Goal: Task Accomplishment & Management: Manage account settings

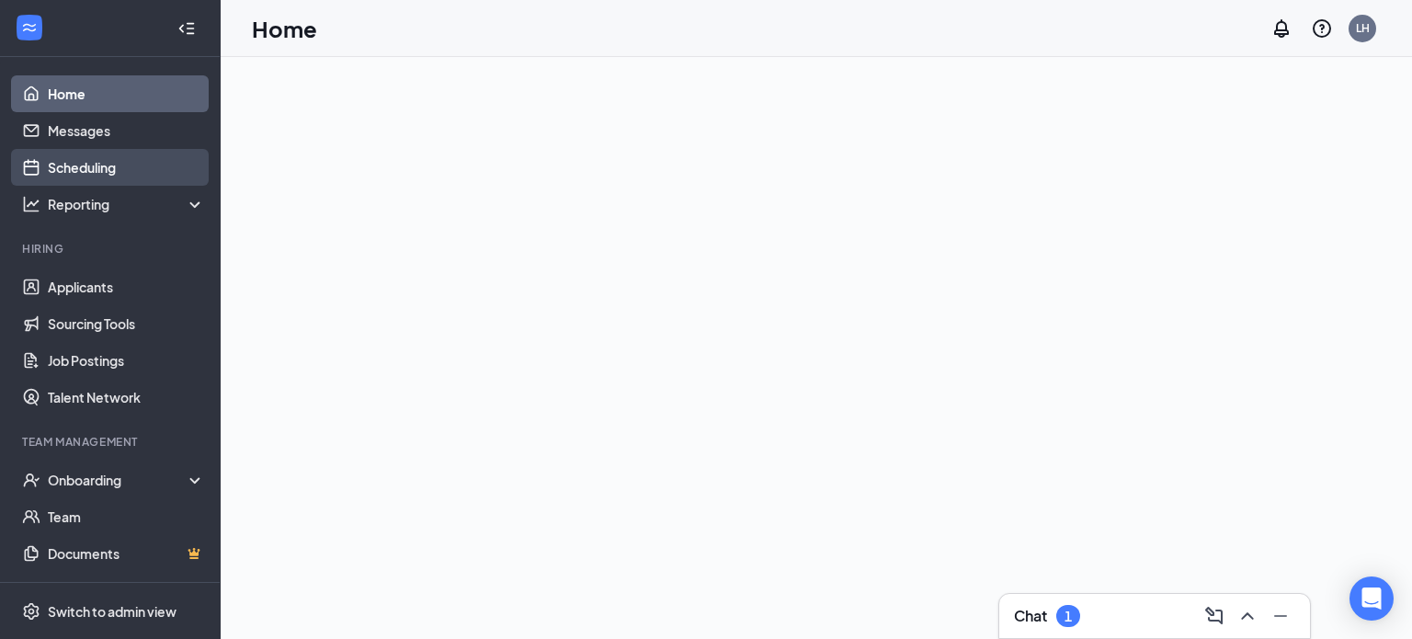
click at [124, 177] on link "Scheduling" at bounding box center [126, 167] width 157 height 37
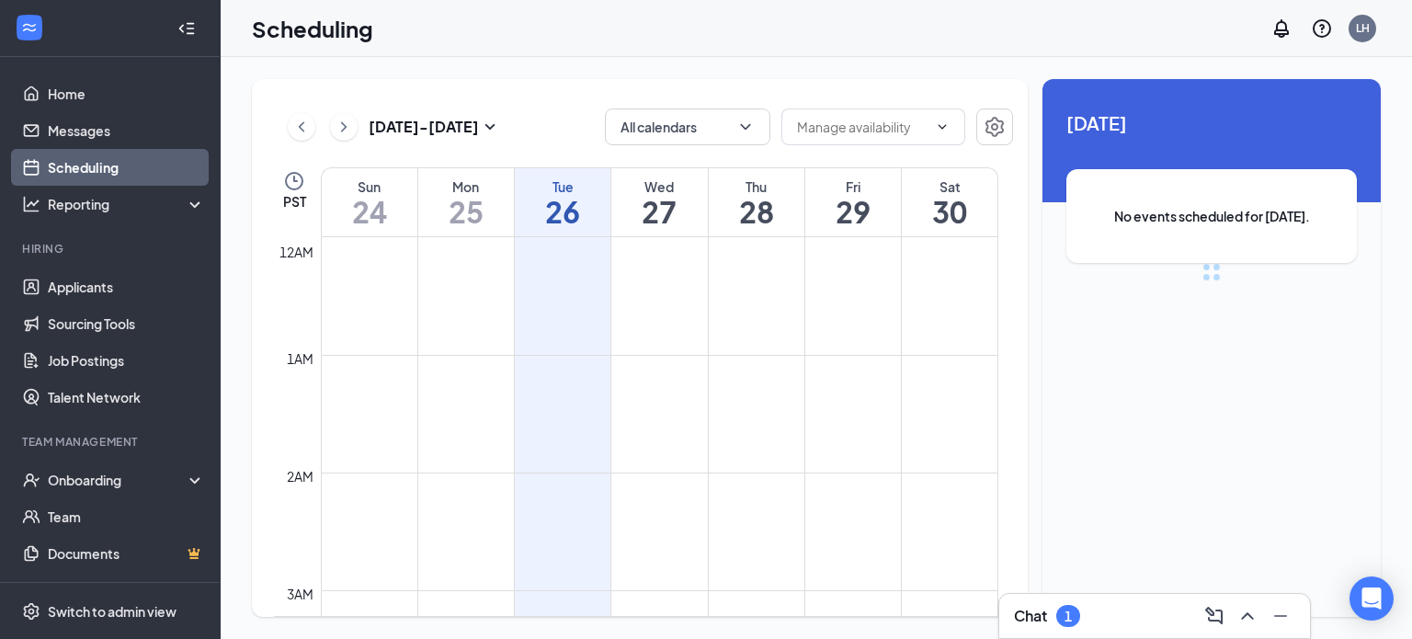
scroll to position [904, 0]
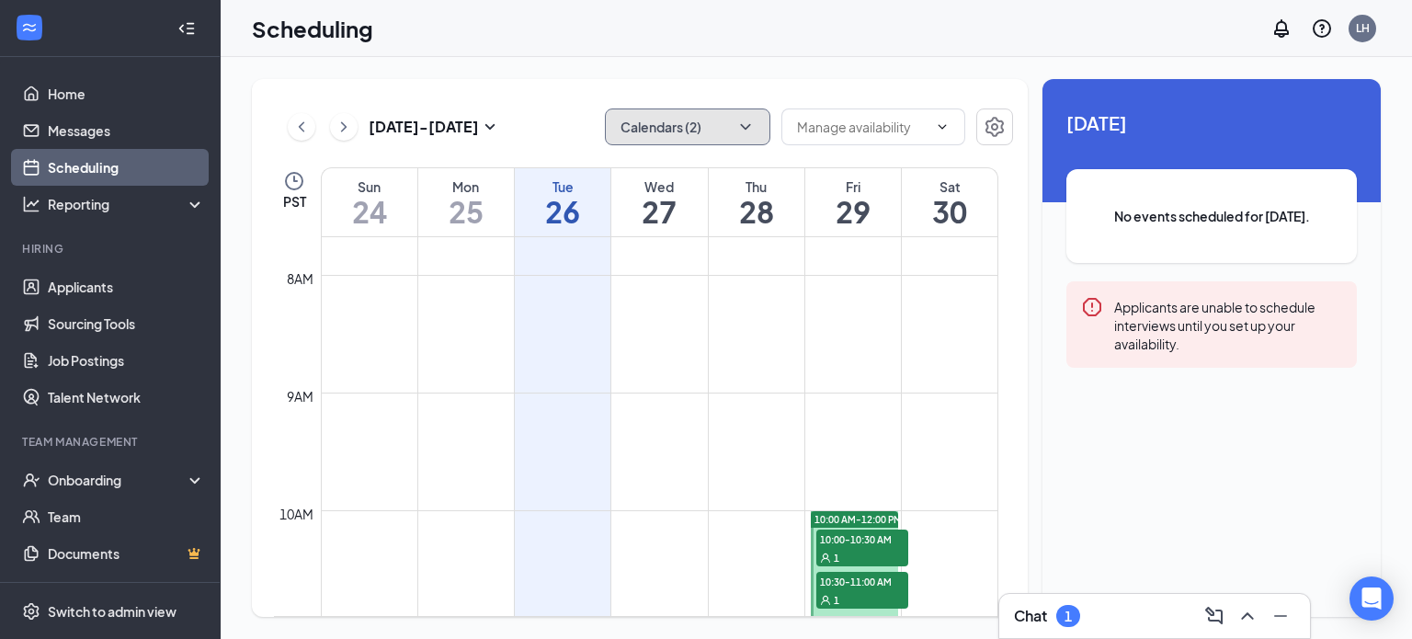
click at [723, 124] on button "Calendars (2)" at bounding box center [688, 127] width 166 height 37
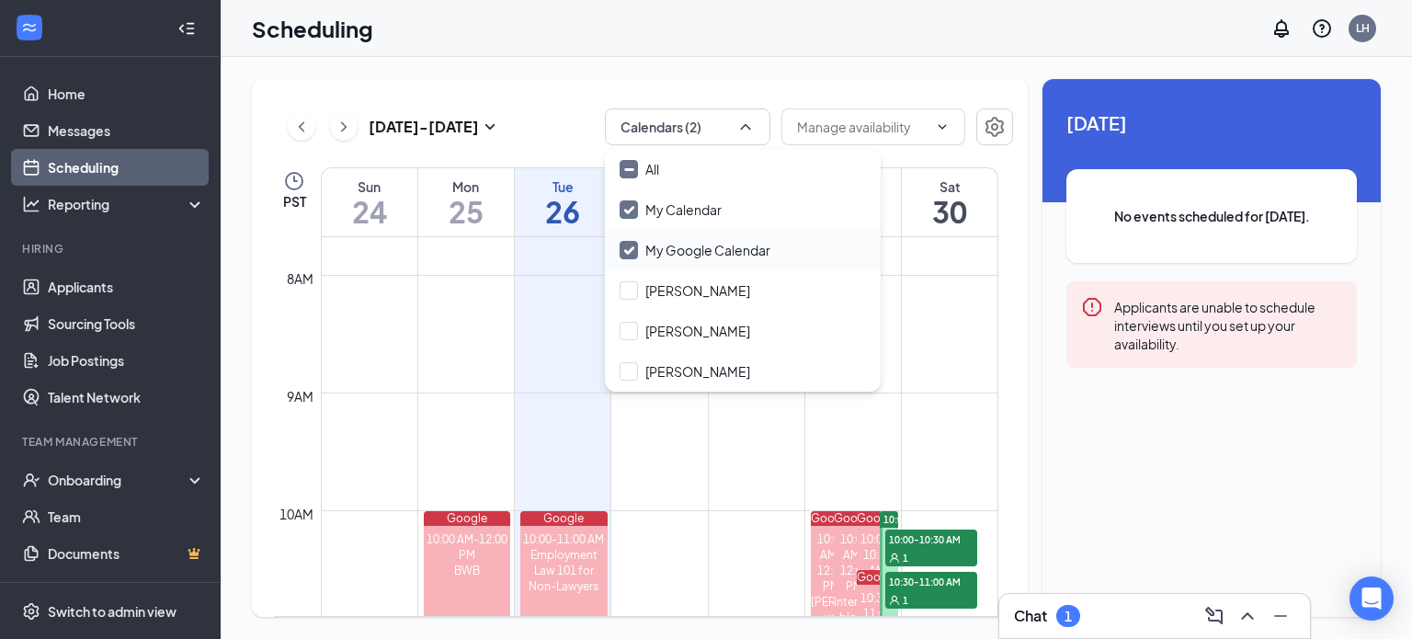
click at [687, 253] on input "My Google Calendar" at bounding box center [695, 250] width 151 height 18
checkbox input "false"
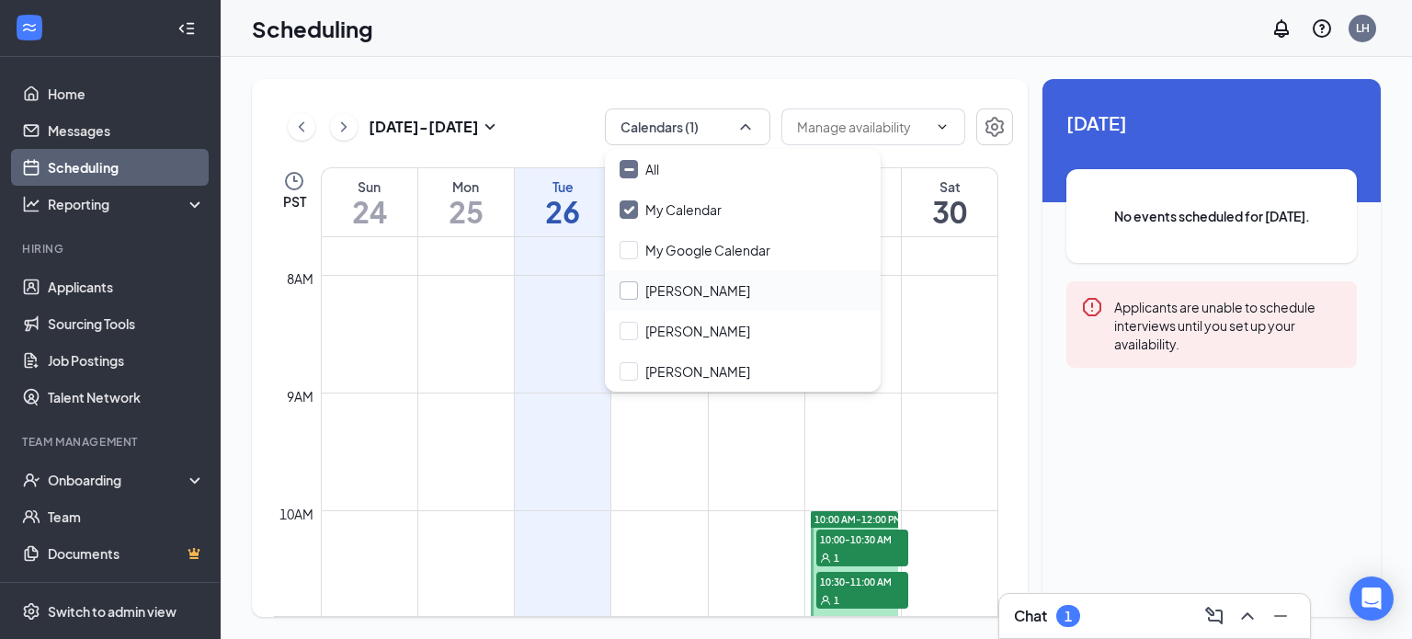
click at [689, 294] on input "[PERSON_NAME]" at bounding box center [685, 290] width 131 height 18
checkbox input "true"
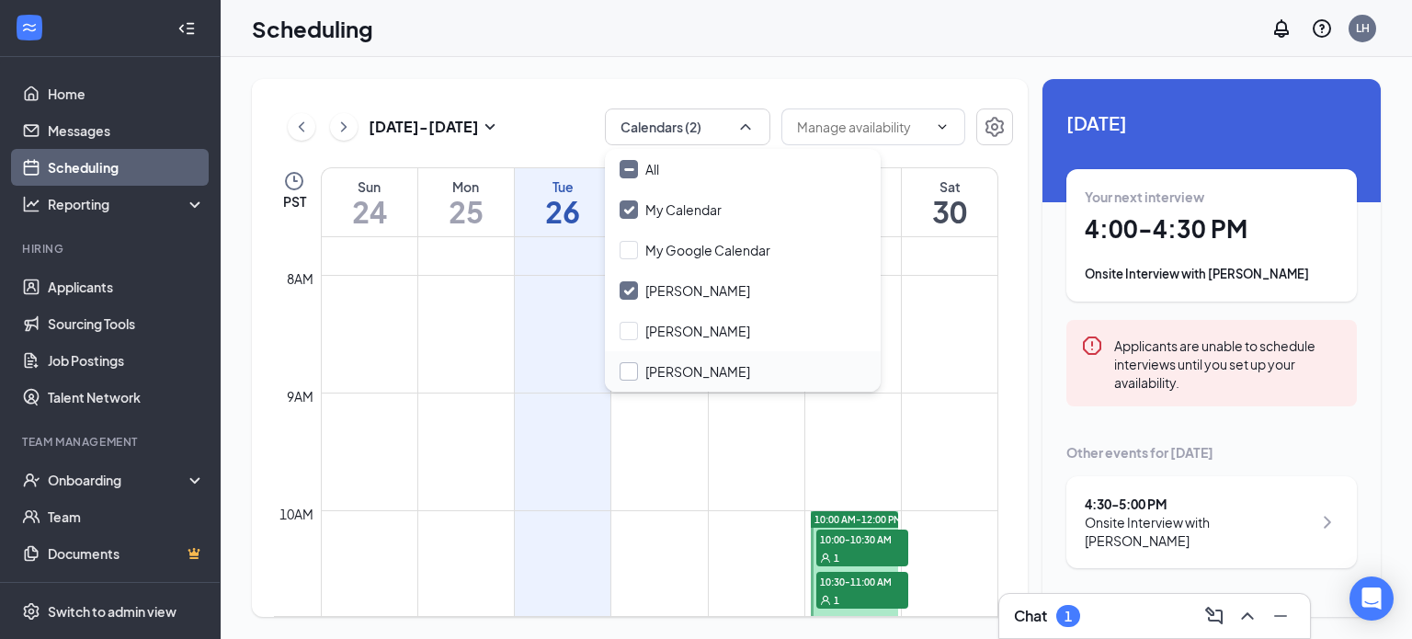
click at [673, 377] on input "[PERSON_NAME]" at bounding box center [685, 371] width 131 height 18
checkbox input "true"
click at [504, 36] on div "Scheduling LH" at bounding box center [817, 28] width 1192 height 57
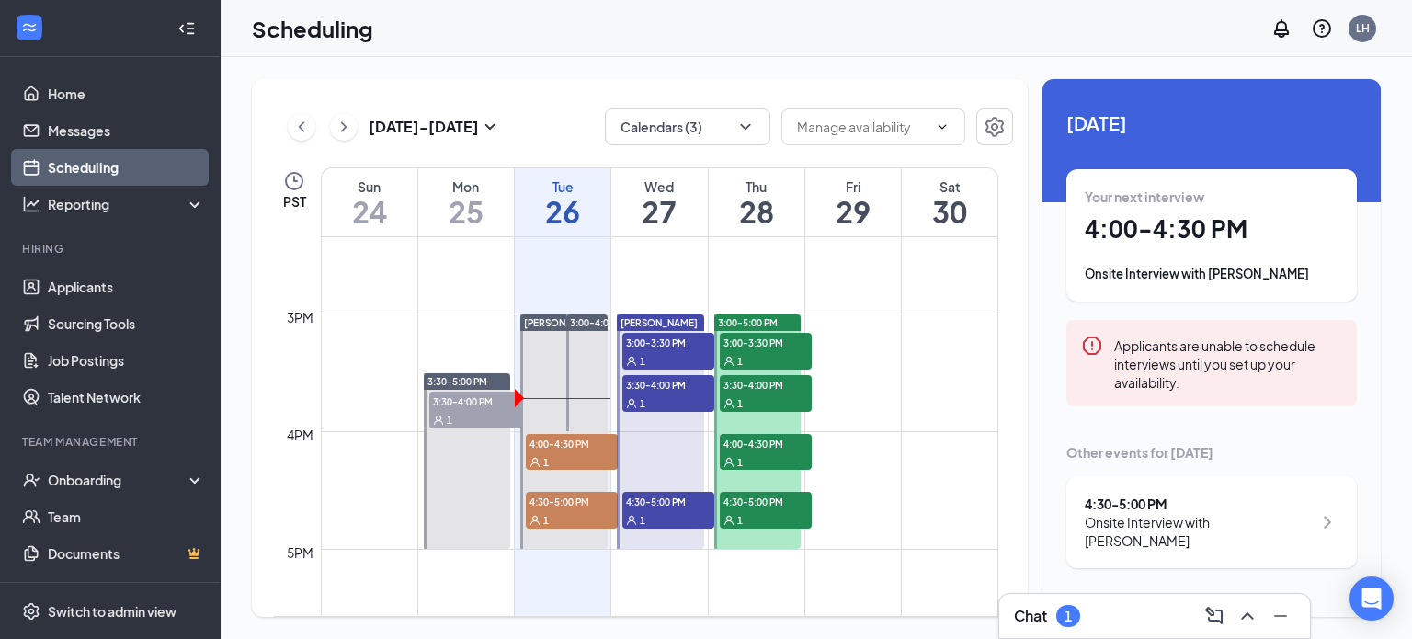
scroll to position [1748, 0]
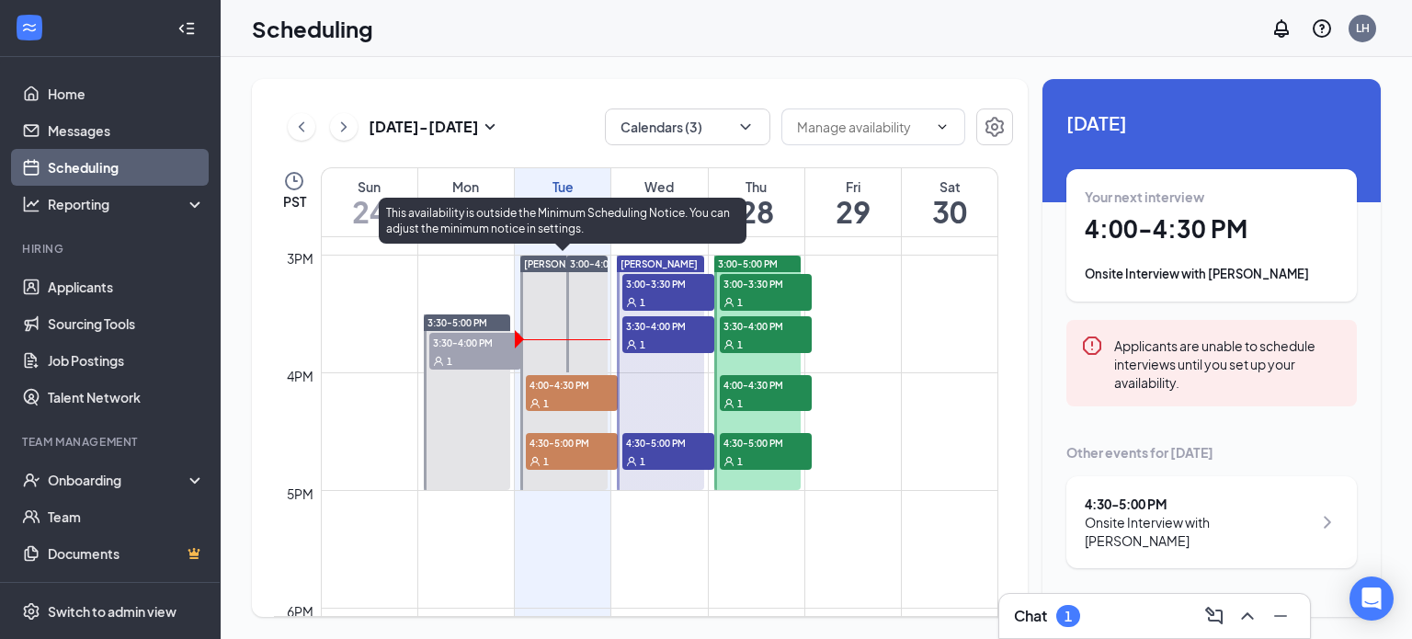
click at [585, 394] on div "1" at bounding box center [572, 403] width 92 height 18
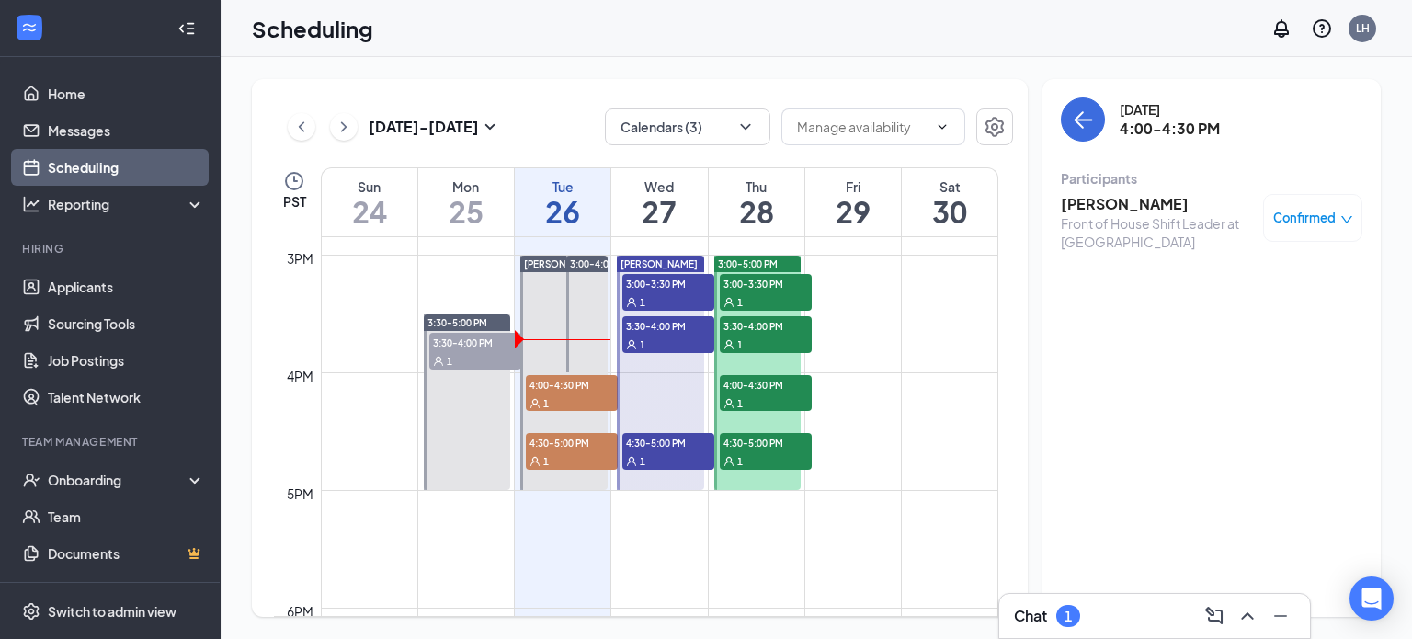
click at [1140, 205] on h3 "[PERSON_NAME]" at bounding box center [1157, 204] width 193 height 20
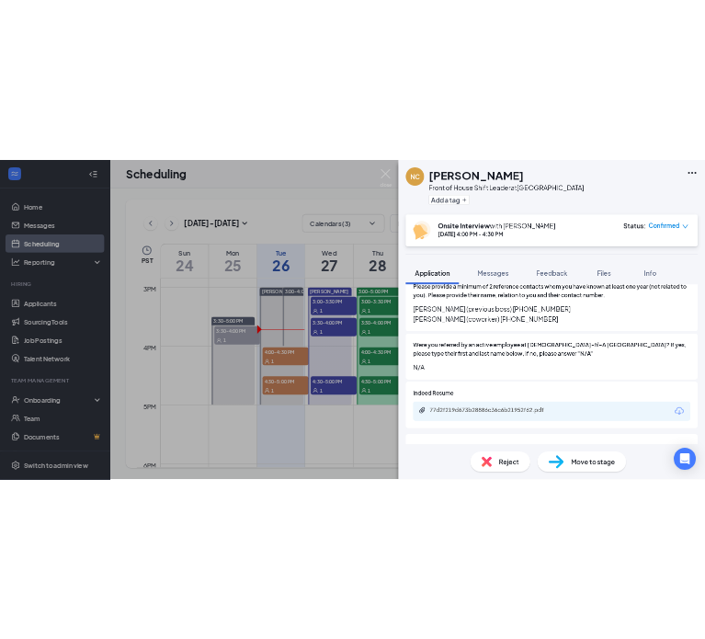
scroll to position [1271, 0]
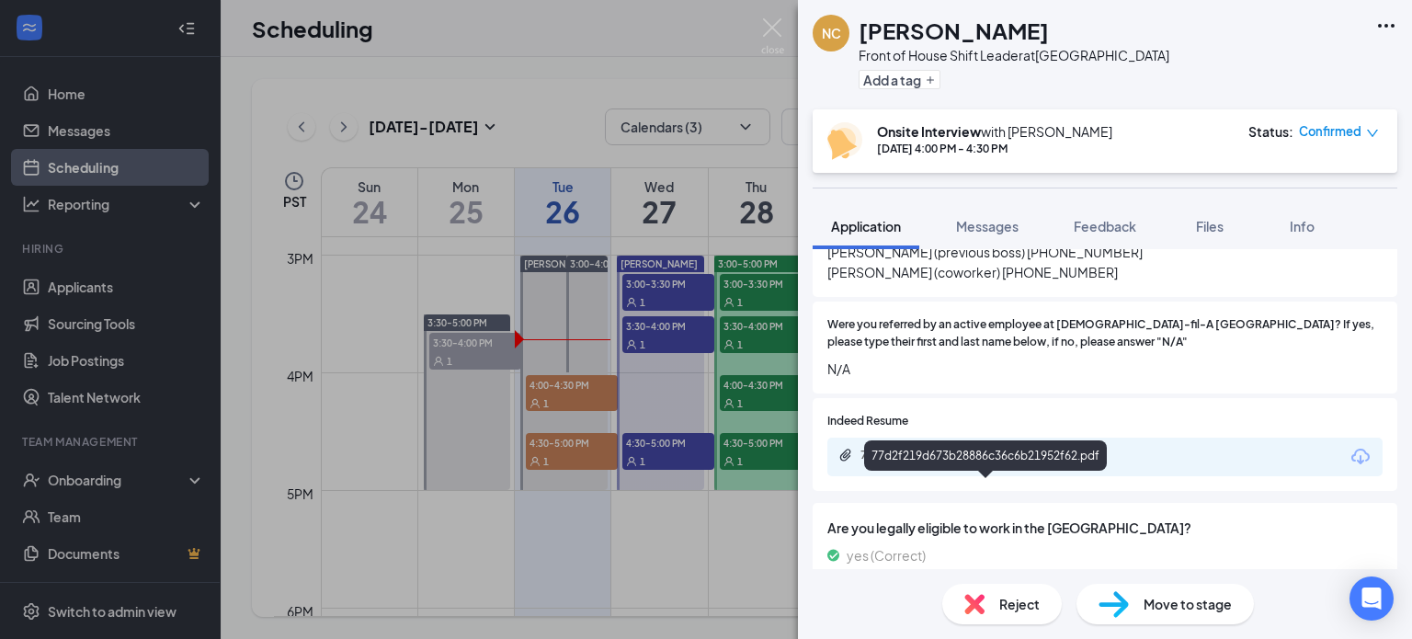
click at [948, 463] on div "77d2f219d673b28886c36c6b21952f62.pdf" at bounding box center [989, 455] width 257 height 15
drag, startPoint x: 555, startPoint y: 27, endPoint x: 580, endPoint y: 12, distance: 28.9
click at [555, 27] on div "NC [PERSON_NAME] Front of House Shift Leader at [GEOGRAPHIC_DATA] Add a tag Ons…" at bounding box center [706, 319] width 1412 height 639
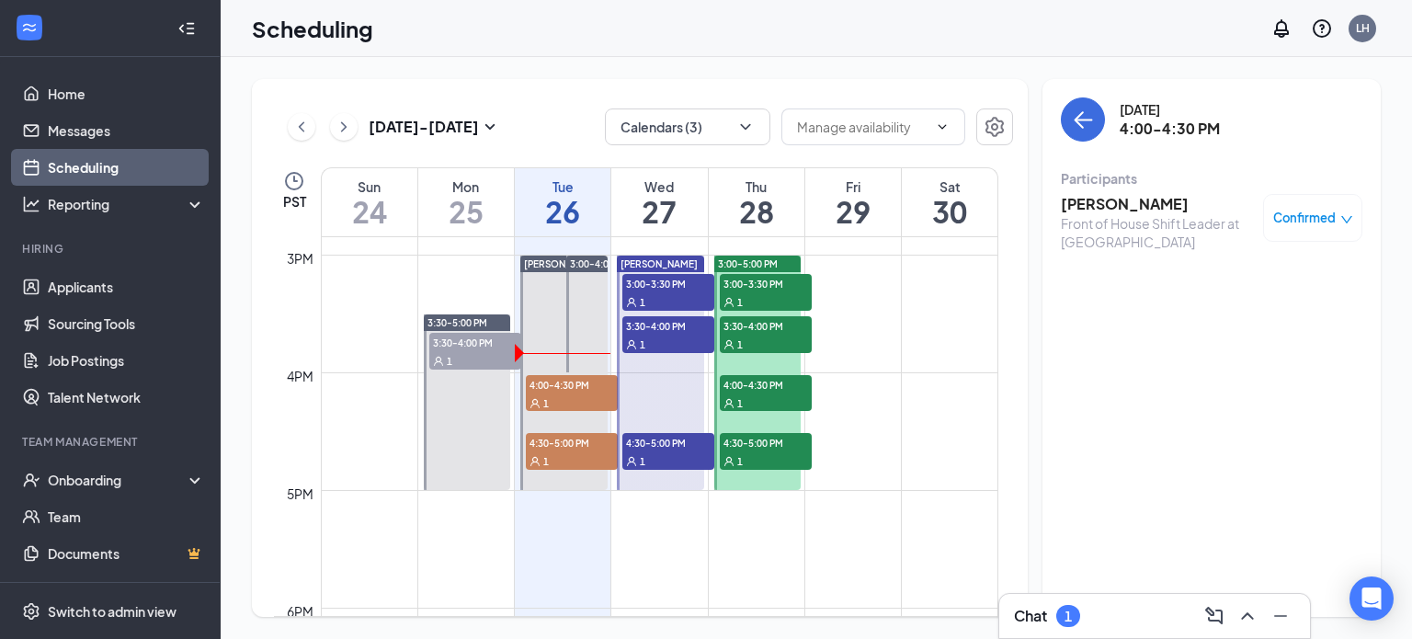
click at [1078, 201] on h3 "[PERSON_NAME]" at bounding box center [1157, 204] width 193 height 20
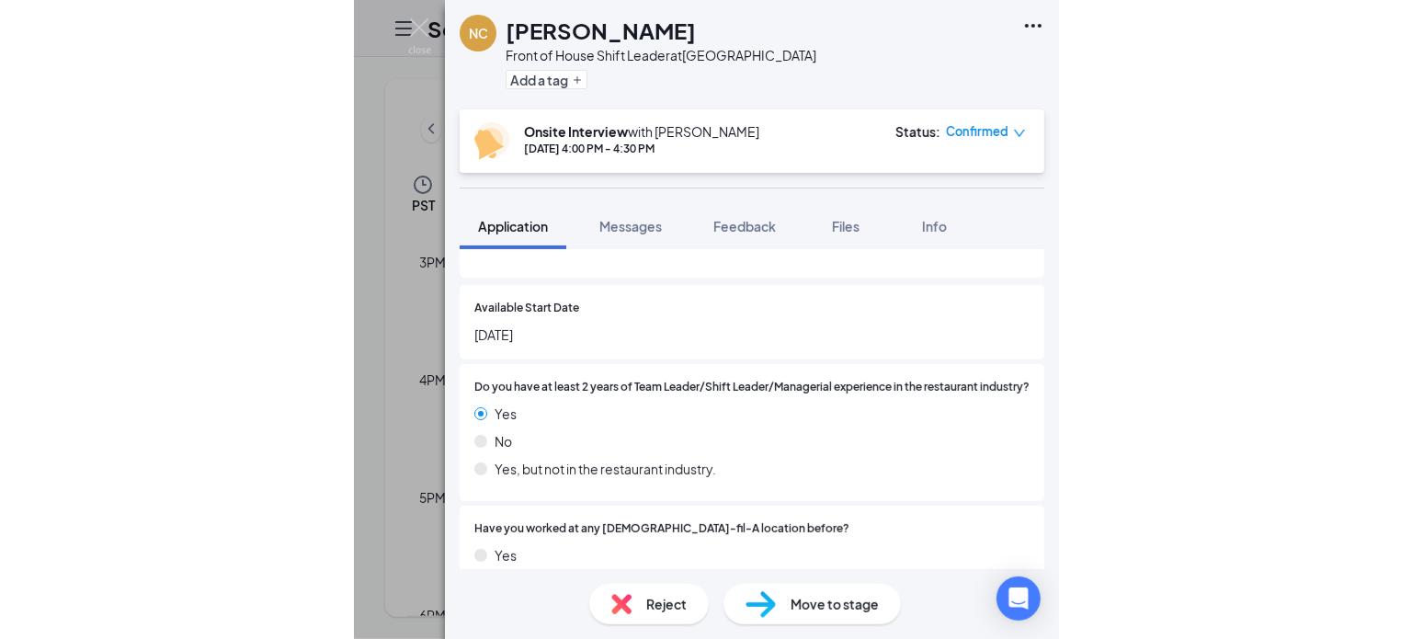
scroll to position [169, 0]
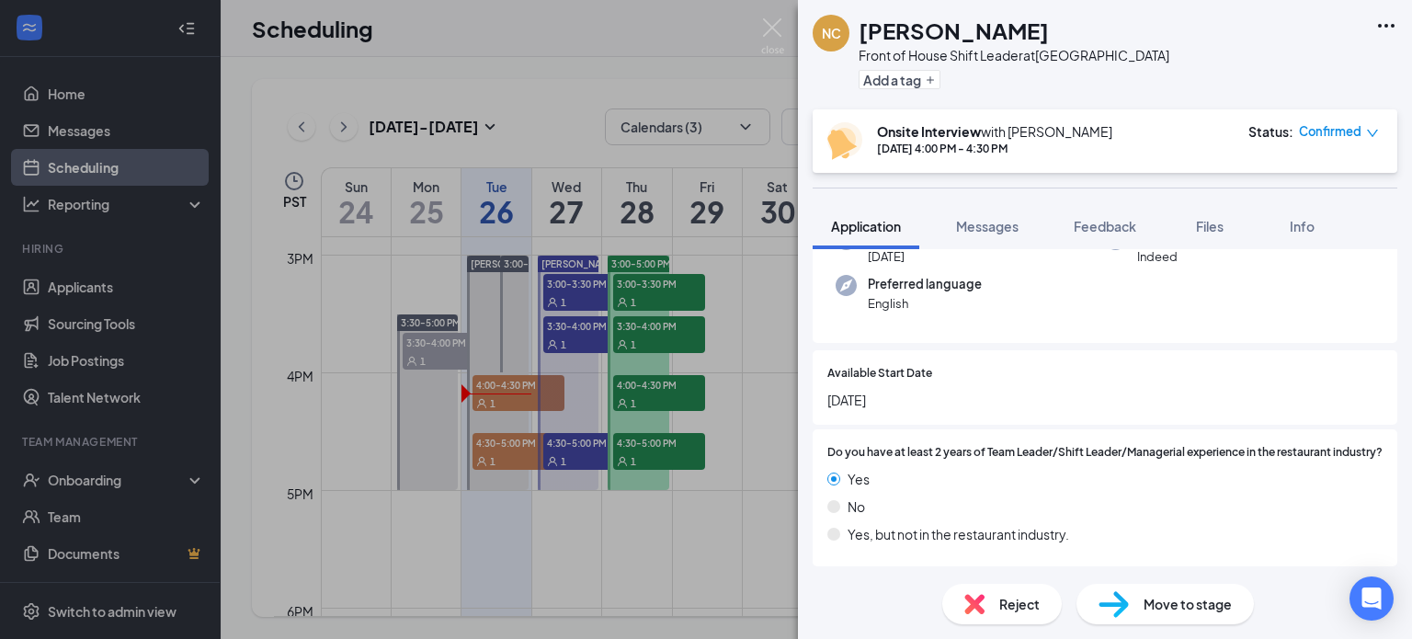
click at [417, 303] on div "NC [PERSON_NAME] Front of House Shift Leader at [GEOGRAPHIC_DATA] Add a tag Ons…" at bounding box center [706, 319] width 1412 height 639
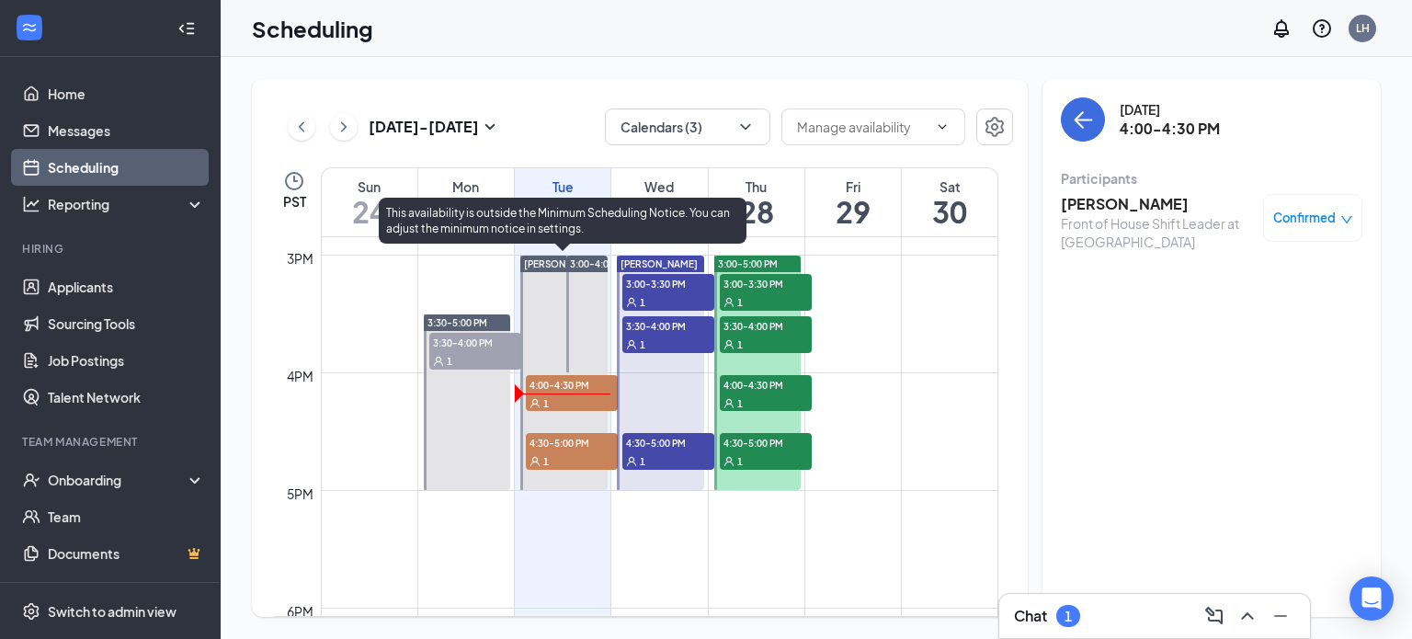
click at [564, 456] on div "1" at bounding box center [572, 460] width 92 height 18
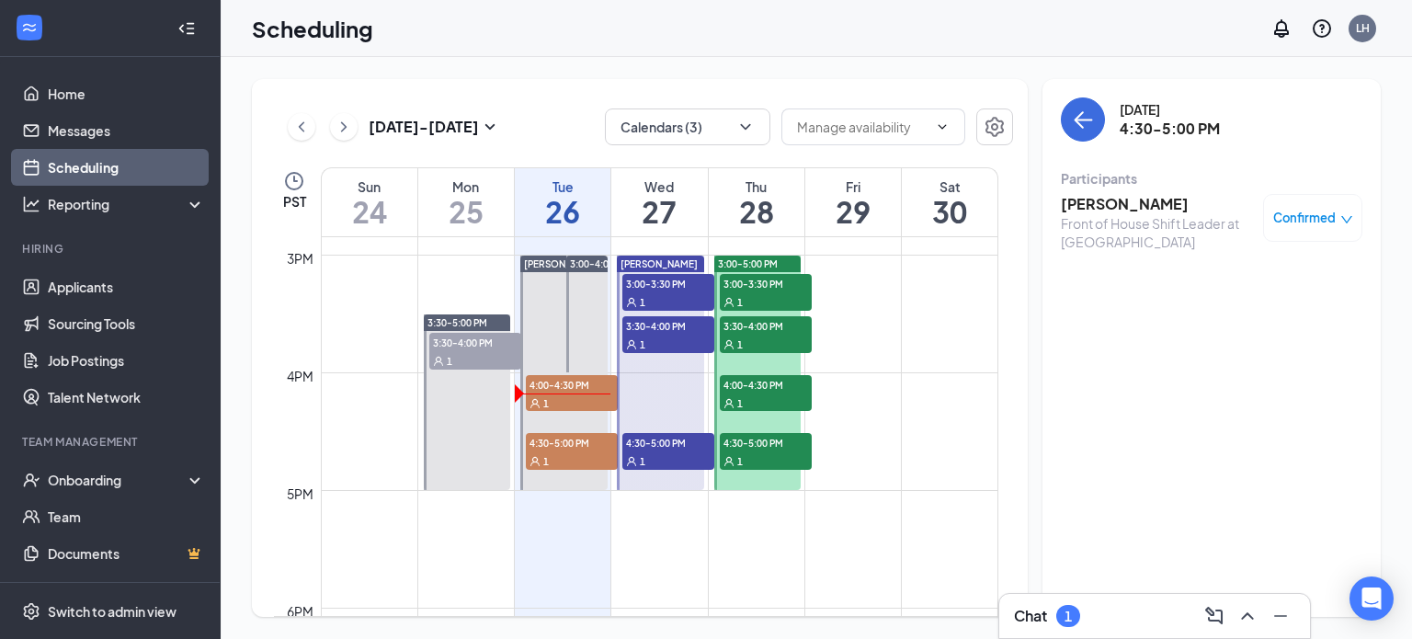
click at [1135, 200] on h3 "[PERSON_NAME]" at bounding box center [1157, 204] width 193 height 20
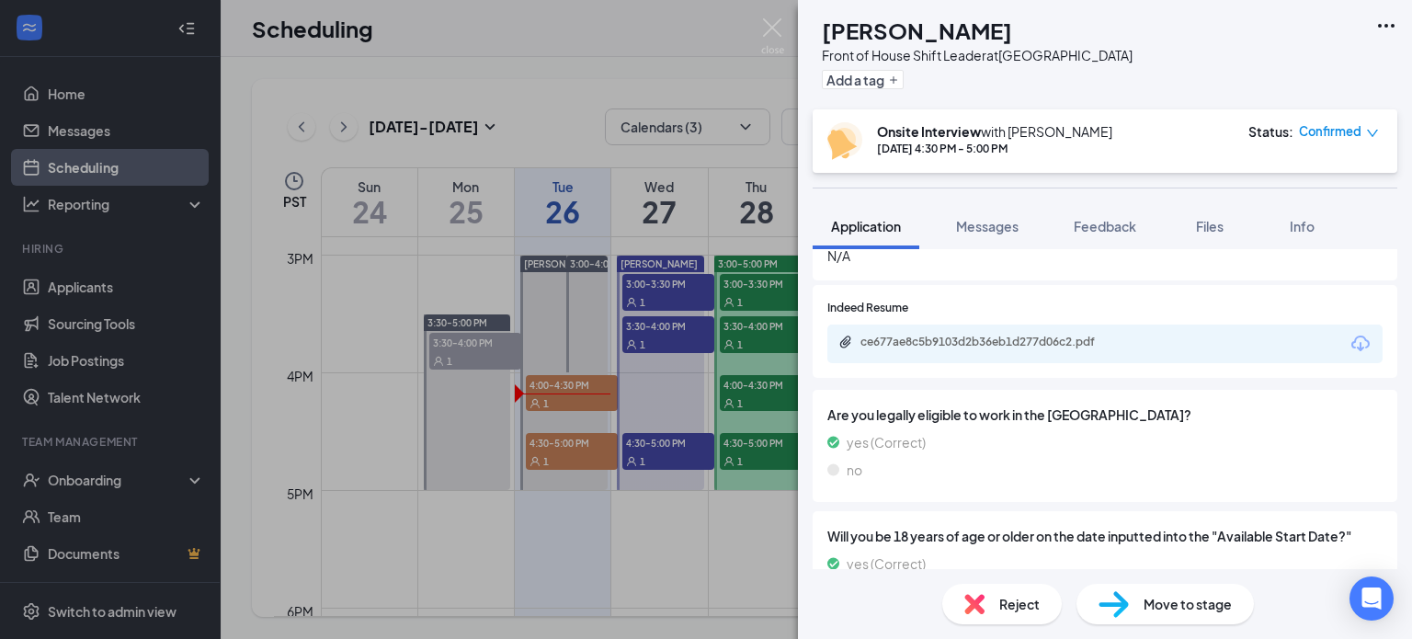
scroll to position [1453, 0]
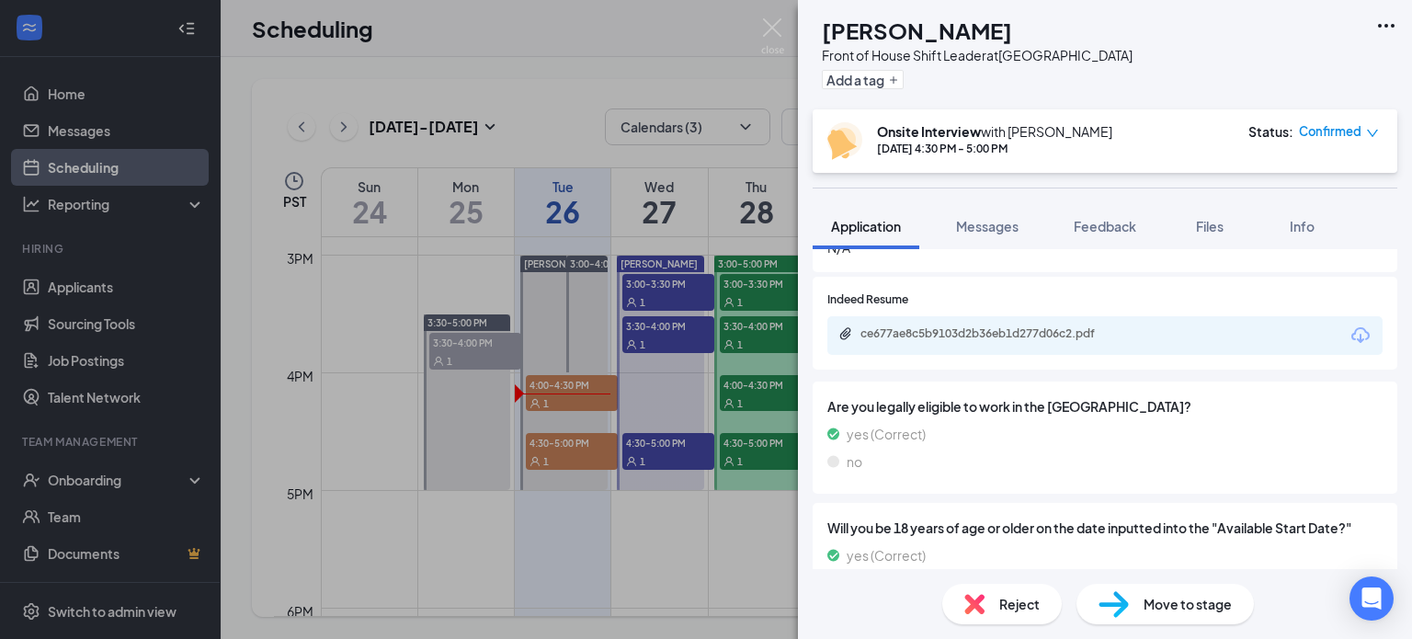
click at [1075, 341] on div "ce677ae8c5b9103d2b36eb1d277d06c2.pdf" at bounding box center [989, 333] width 257 height 15
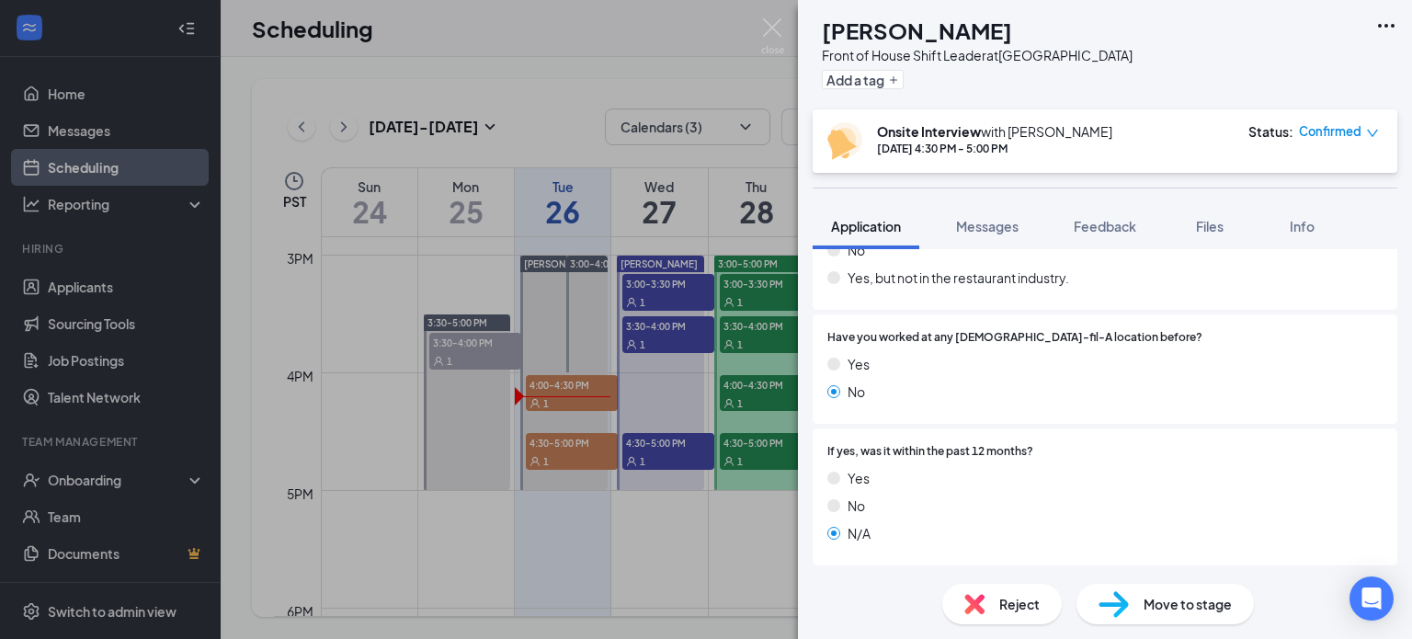
scroll to position [0, 0]
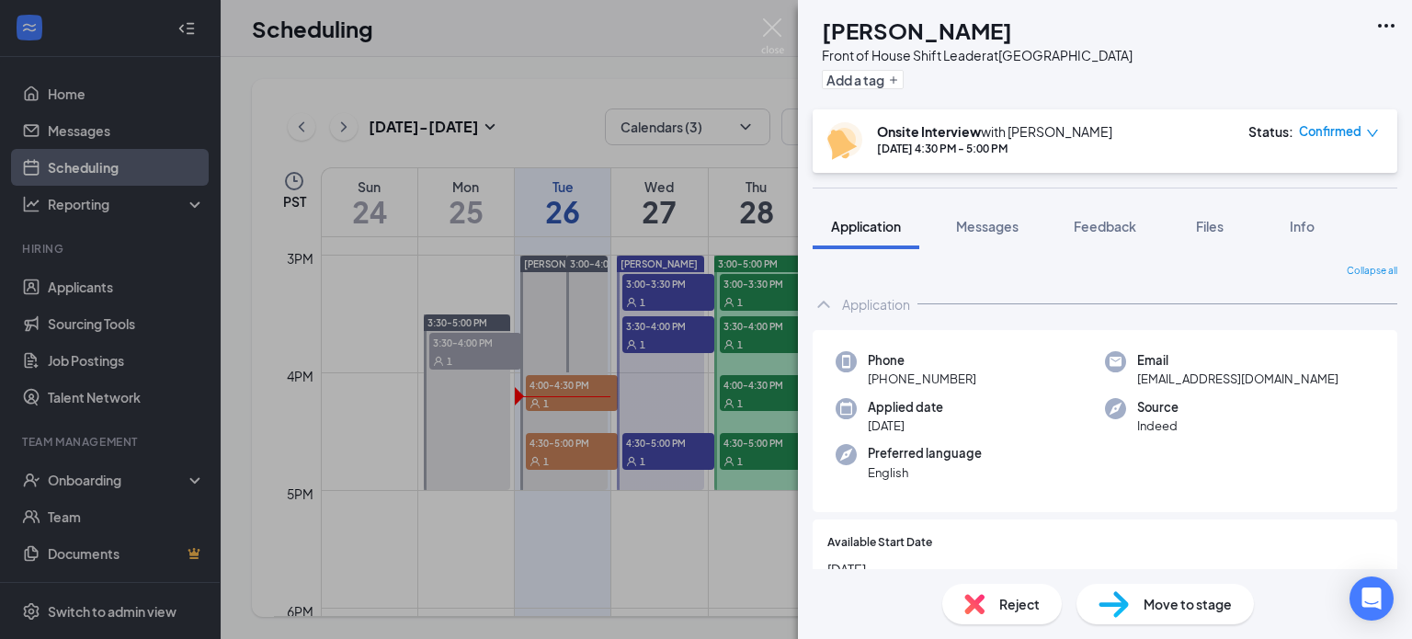
click at [498, 59] on div "[PERSON_NAME] [PERSON_NAME] Front of House Shift Leader at [GEOGRAPHIC_DATA] Ad…" at bounding box center [706, 319] width 1412 height 639
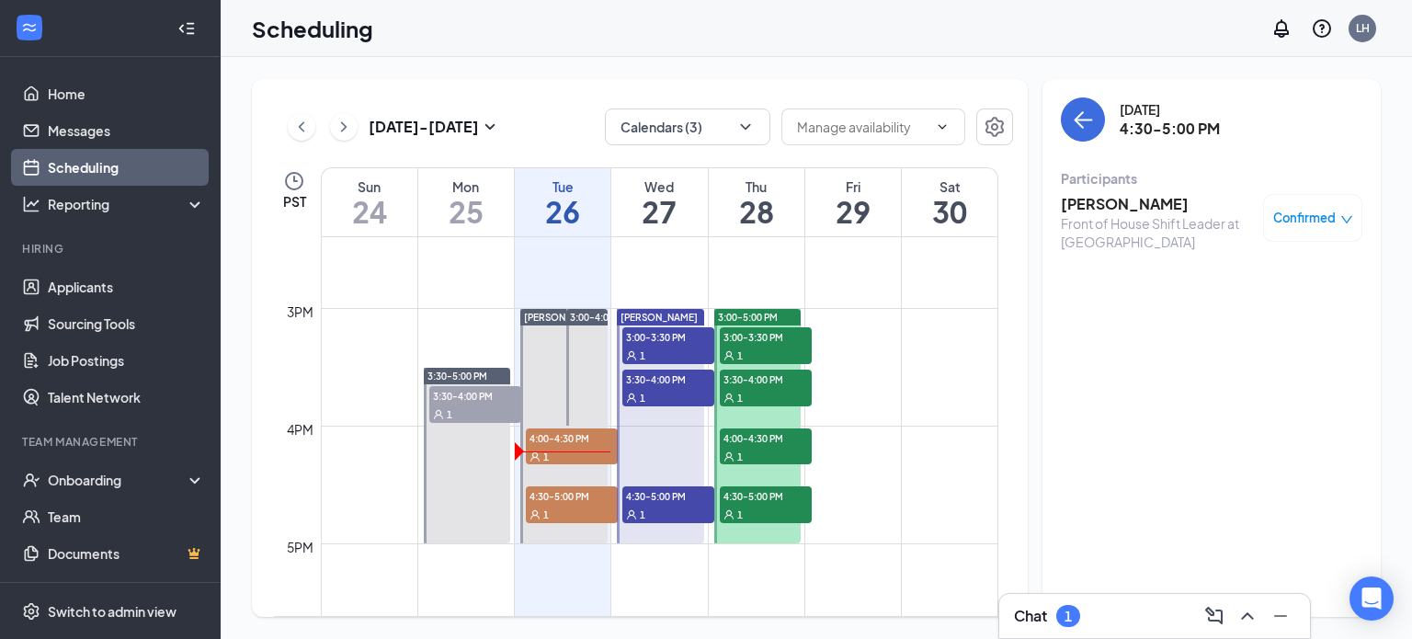
scroll to position [1696, 0]
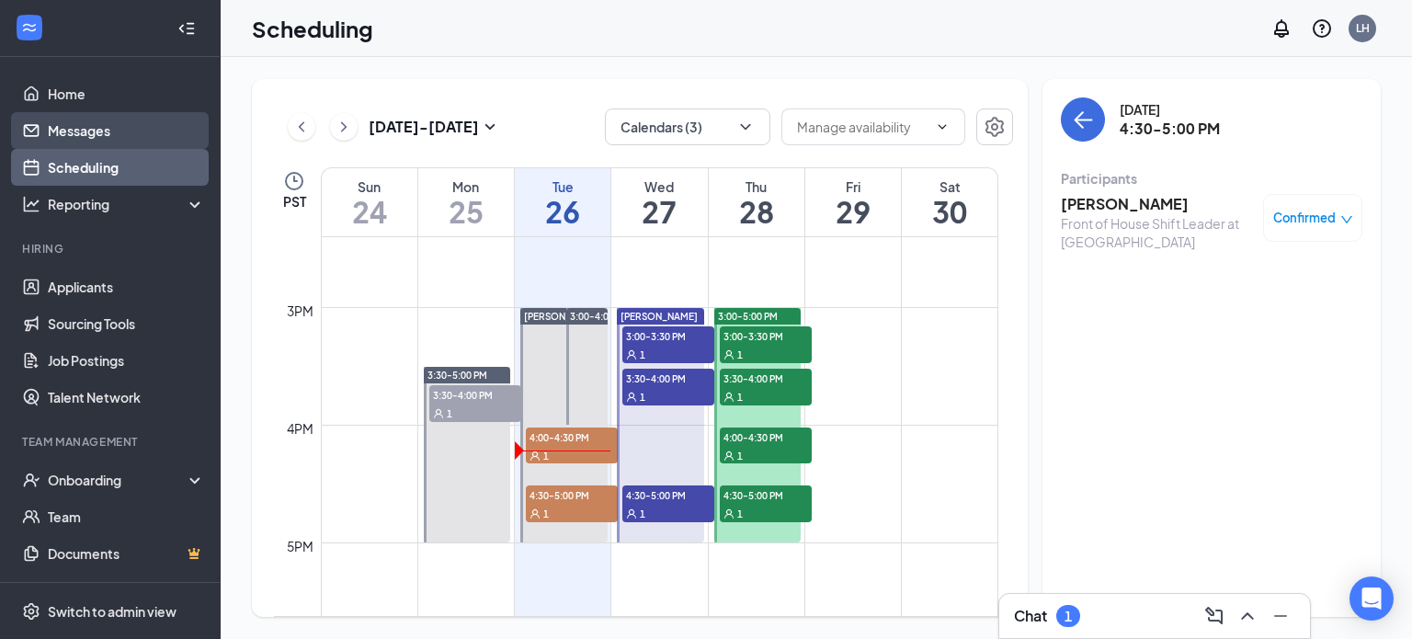
click at [114, 130] on link "Messages" at bounding box center [126, 130] width 157 height 37
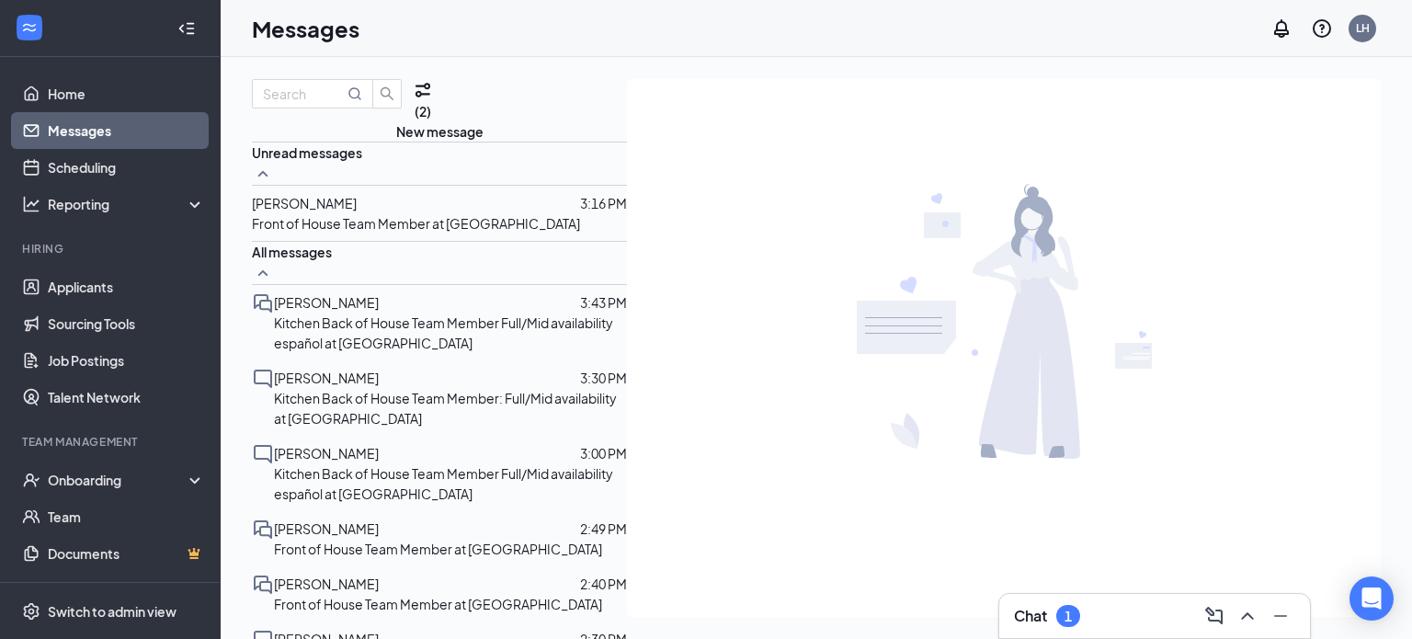
click at [333, 211] on span "[PERSON_NAME]" at bounding box center [304, 203] width 105 height 17
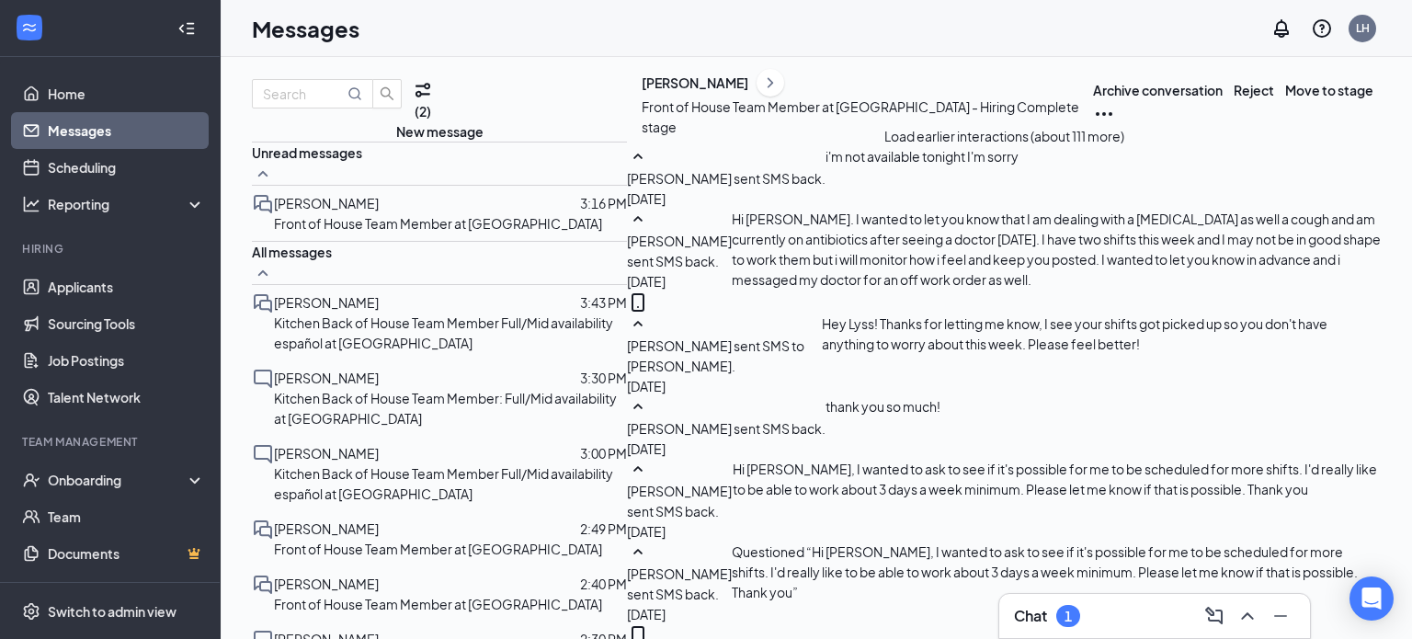
scroll to position [1044, 0]
type textarea "No worries, we got someone else haha thanks!"
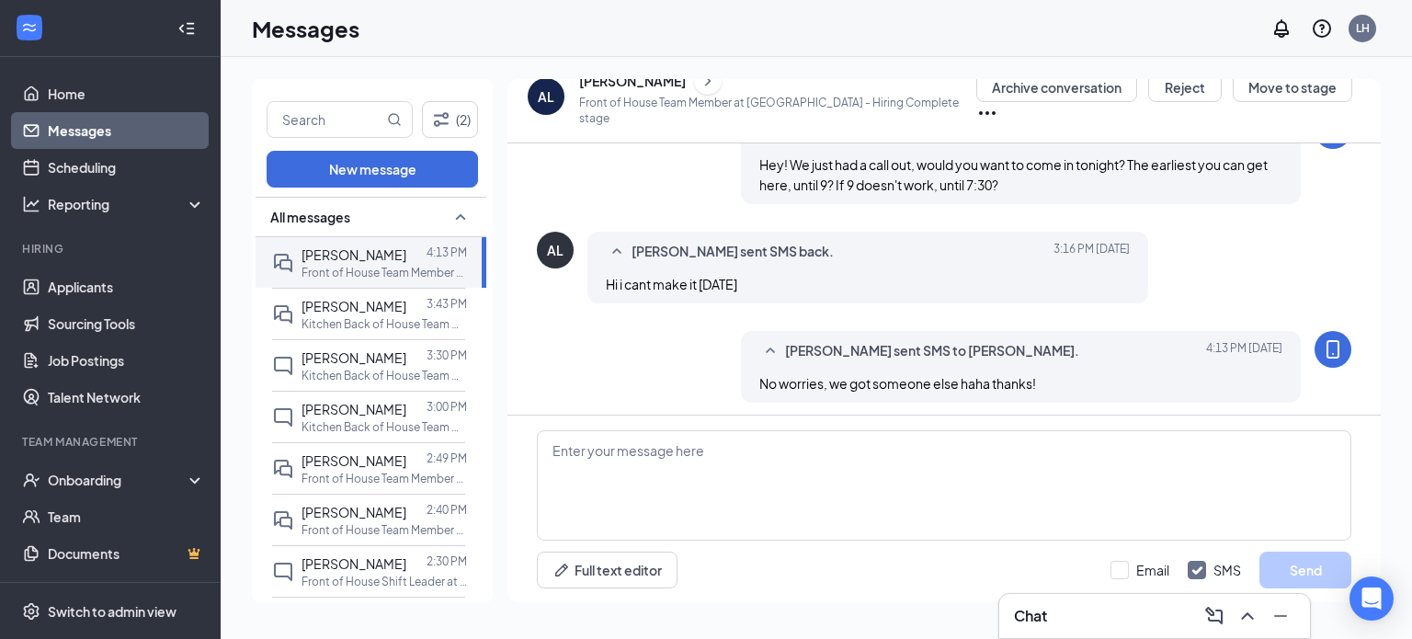
scroll to position [1044, 0]
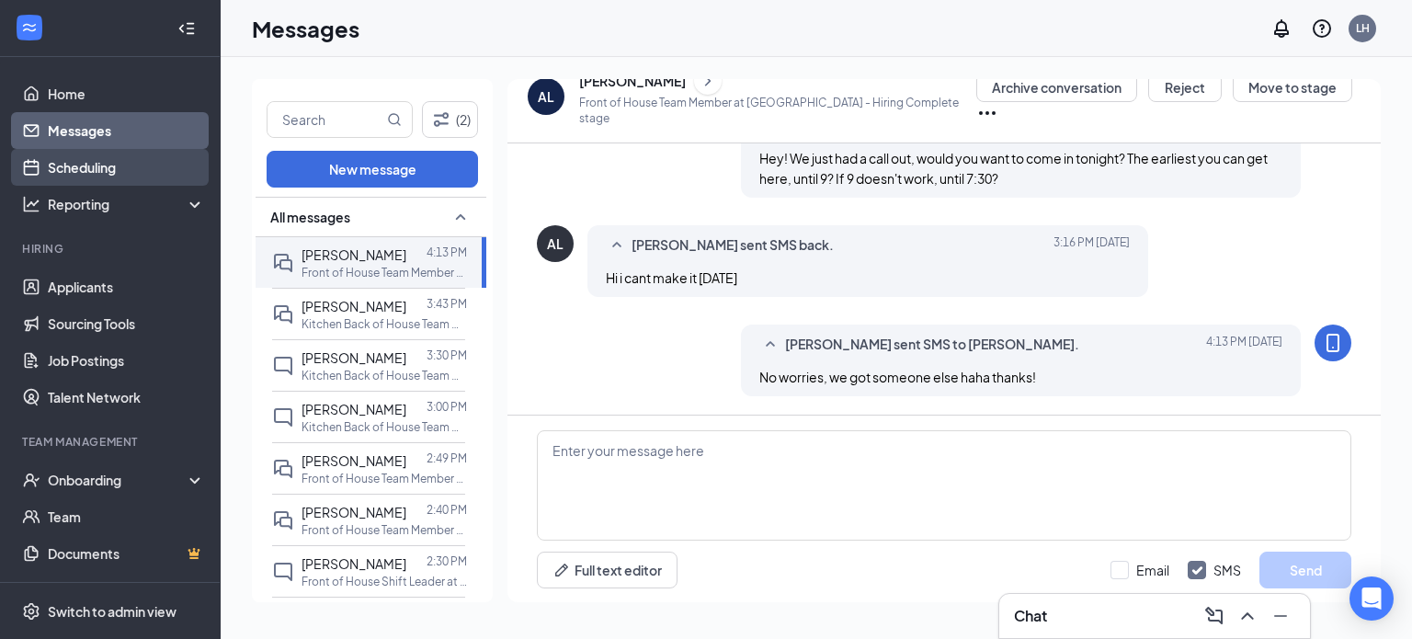
click at [131, 166] on link "Scheduling" at bounding box center [126, 167] width 157 height 37
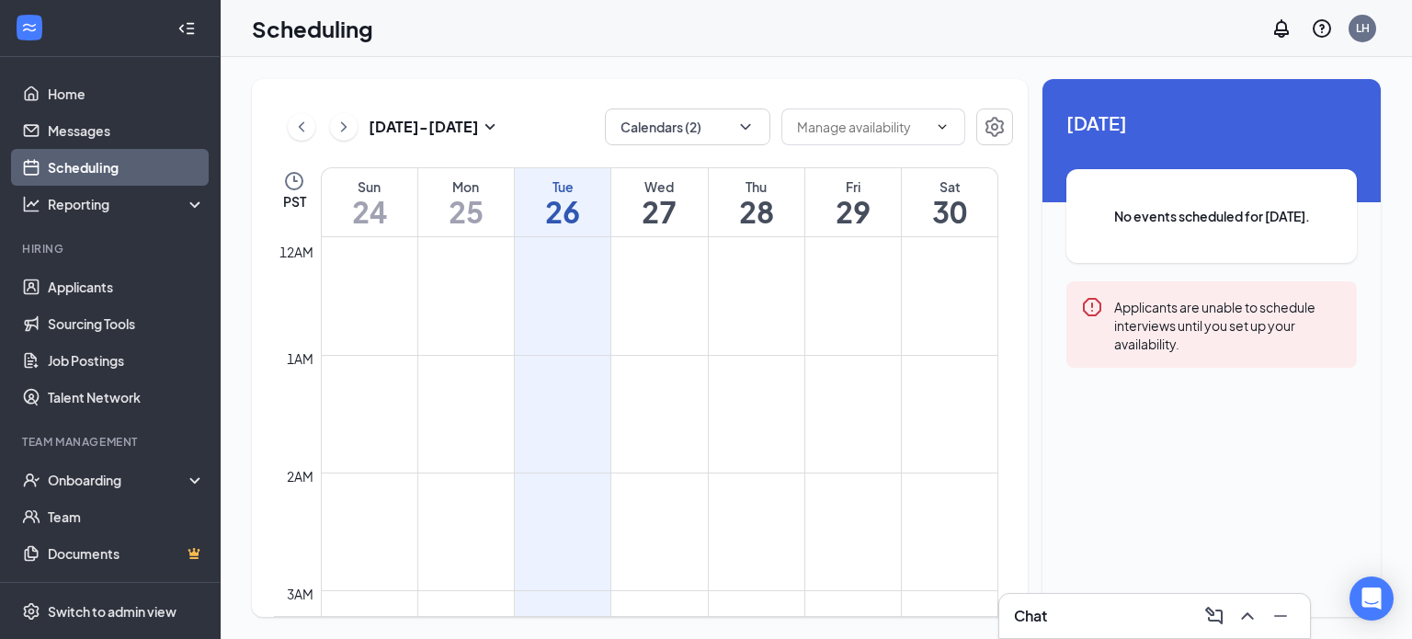
scroll to position [904, 0]
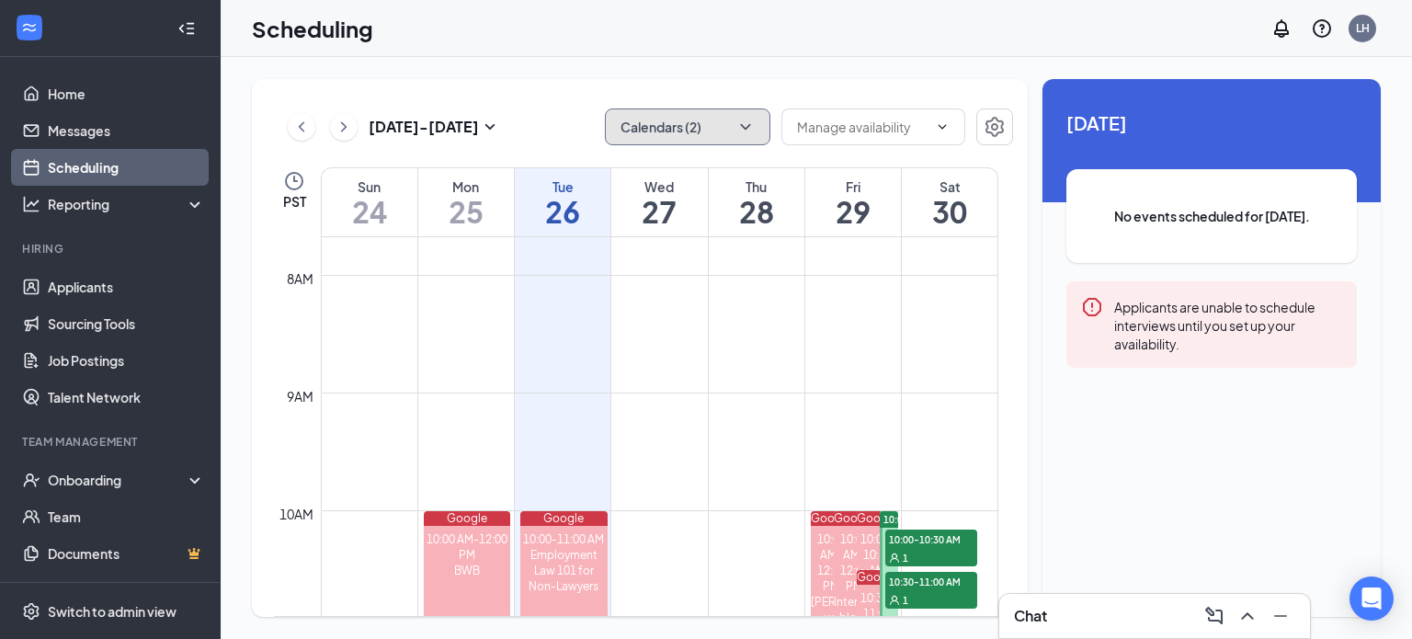
click at [716, 138] on button "Calendars (2)" at bounding box center [688, 127] width 166 height 37
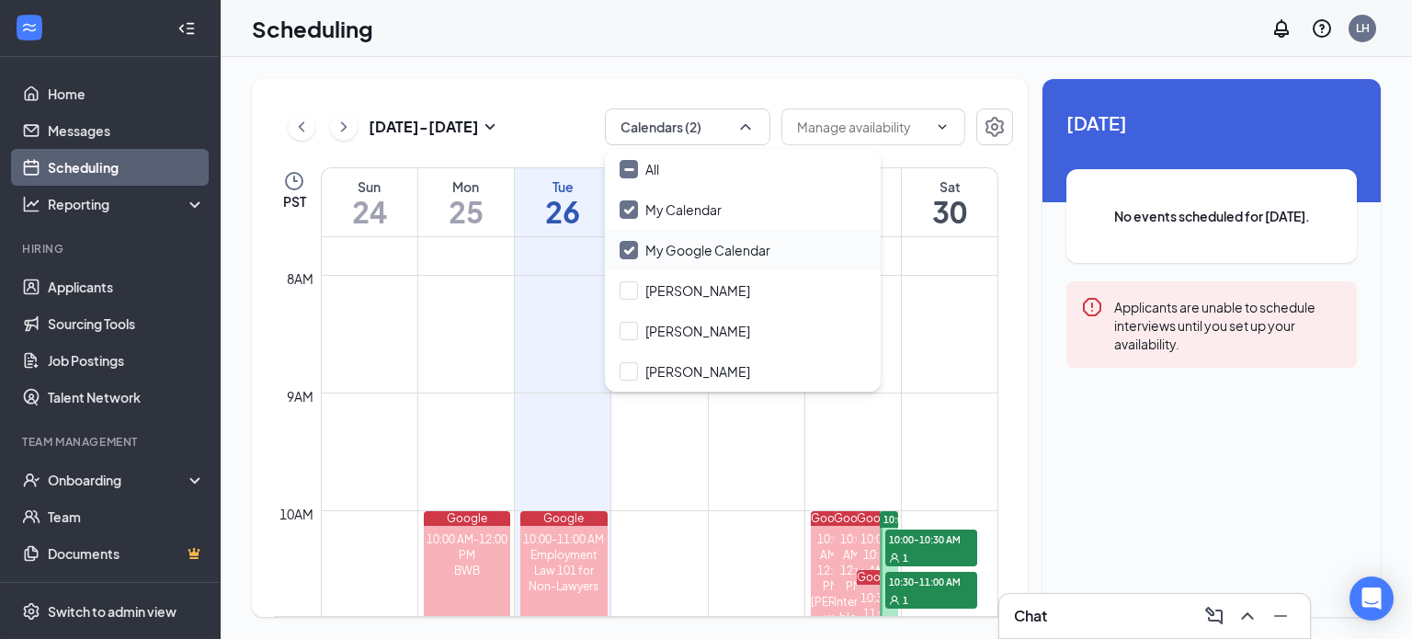
click at [722, 246] on input "My Google Calendar" at bounding box center [695, 250] width 151 height 18
checkbox input "false"
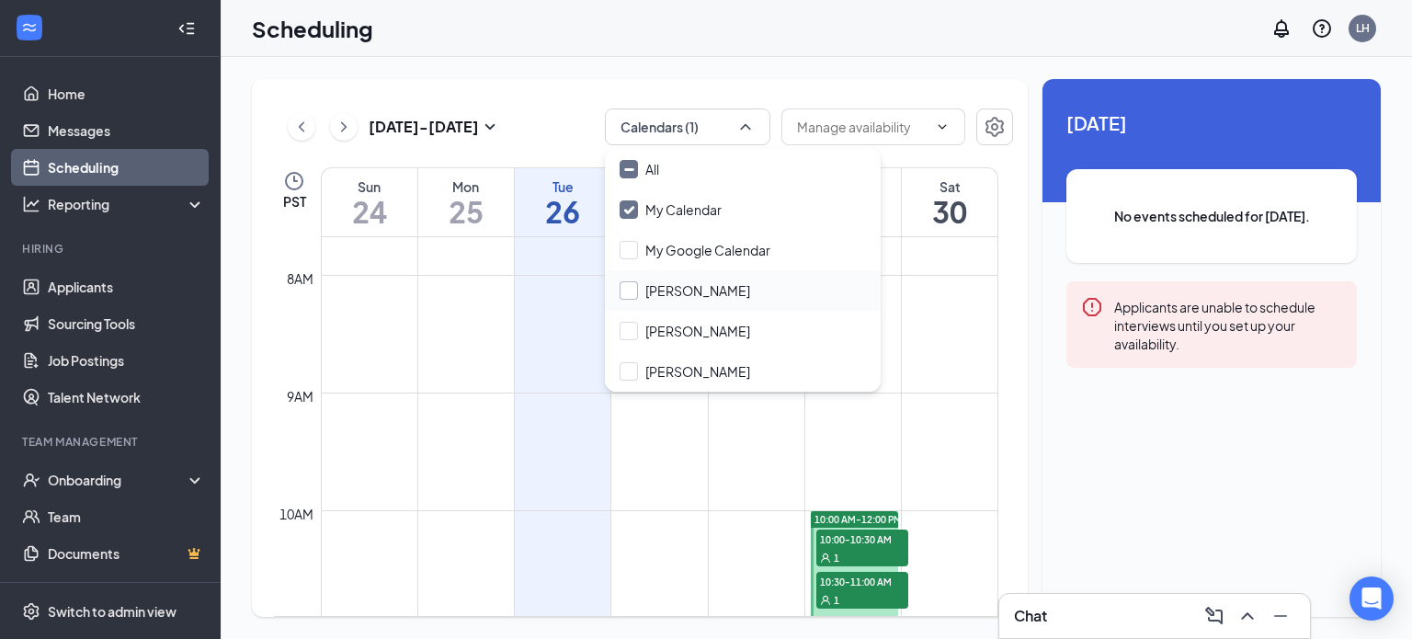
click at [706, 293] on input "[PERSON_NAME]" at bounding box center [685, 290] width 131 height 18
checkbox input "true"
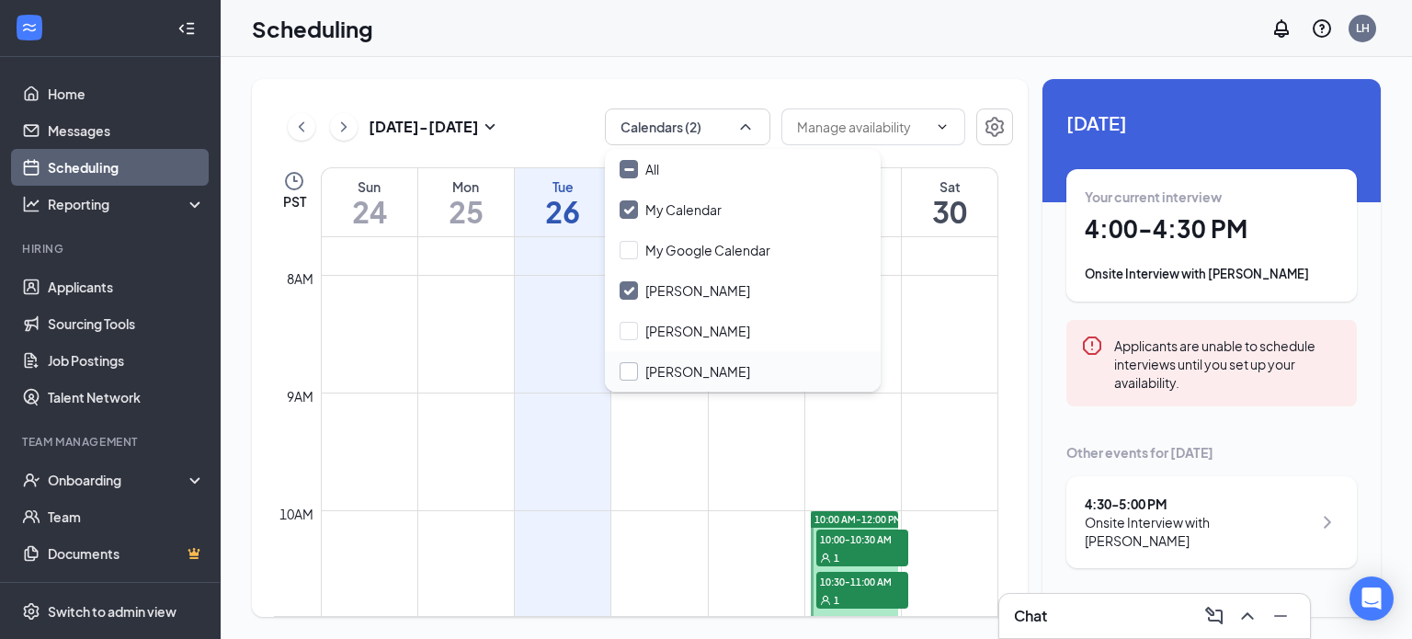
click at [704, 368] on input "[PERSON_NAME]" at bounding box center [685, 371] width 131 height 18
checkbox input "true"
click at [520, 49] on div "Scheduling LH" at bounding box center [817, 28] width 1192 height 57
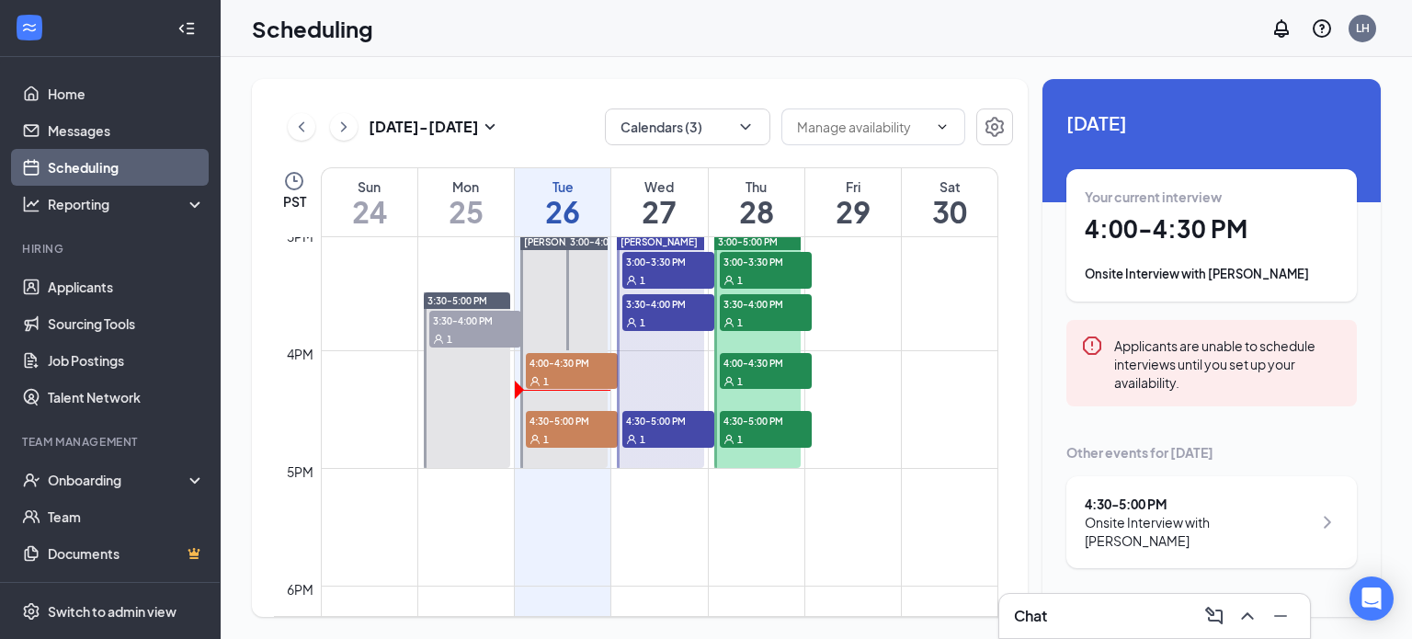
scroll to position [1772, 0]
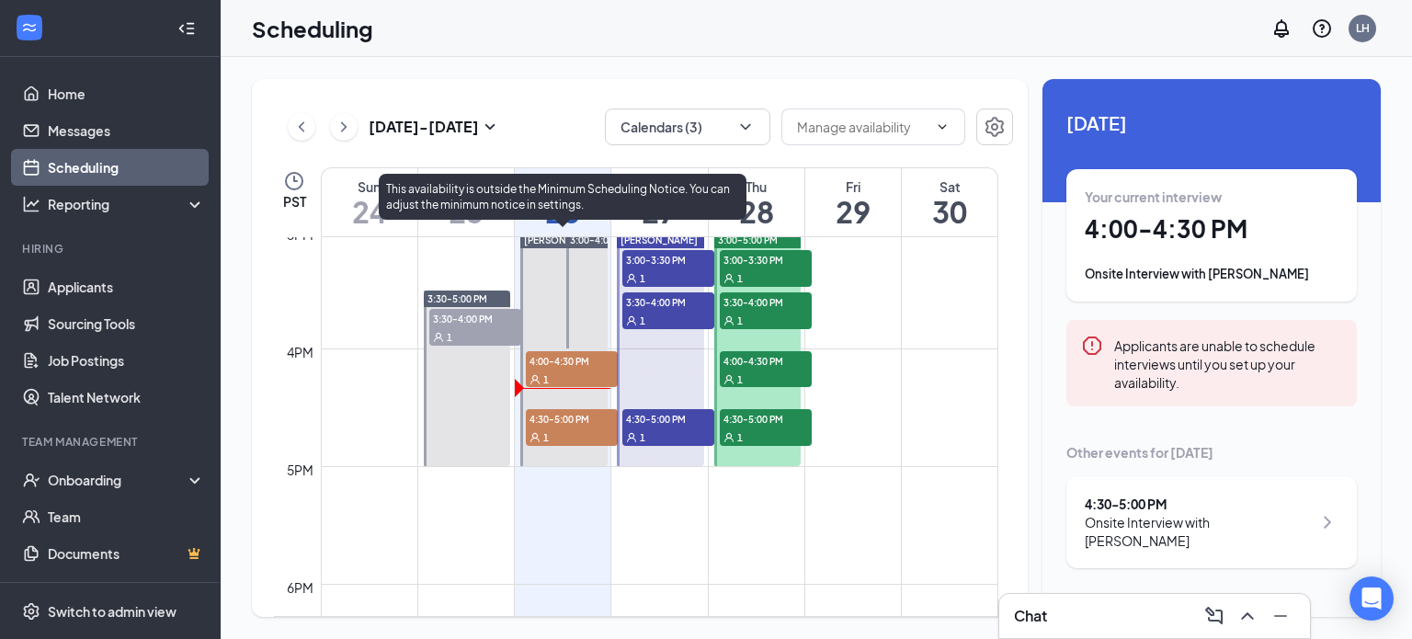
click at [548, 423] on span "4:30-5:00 PM" at bounding box center [572, 418] width 92 height 18
